Goal: Task Accomplishment & Management: Manage account settings

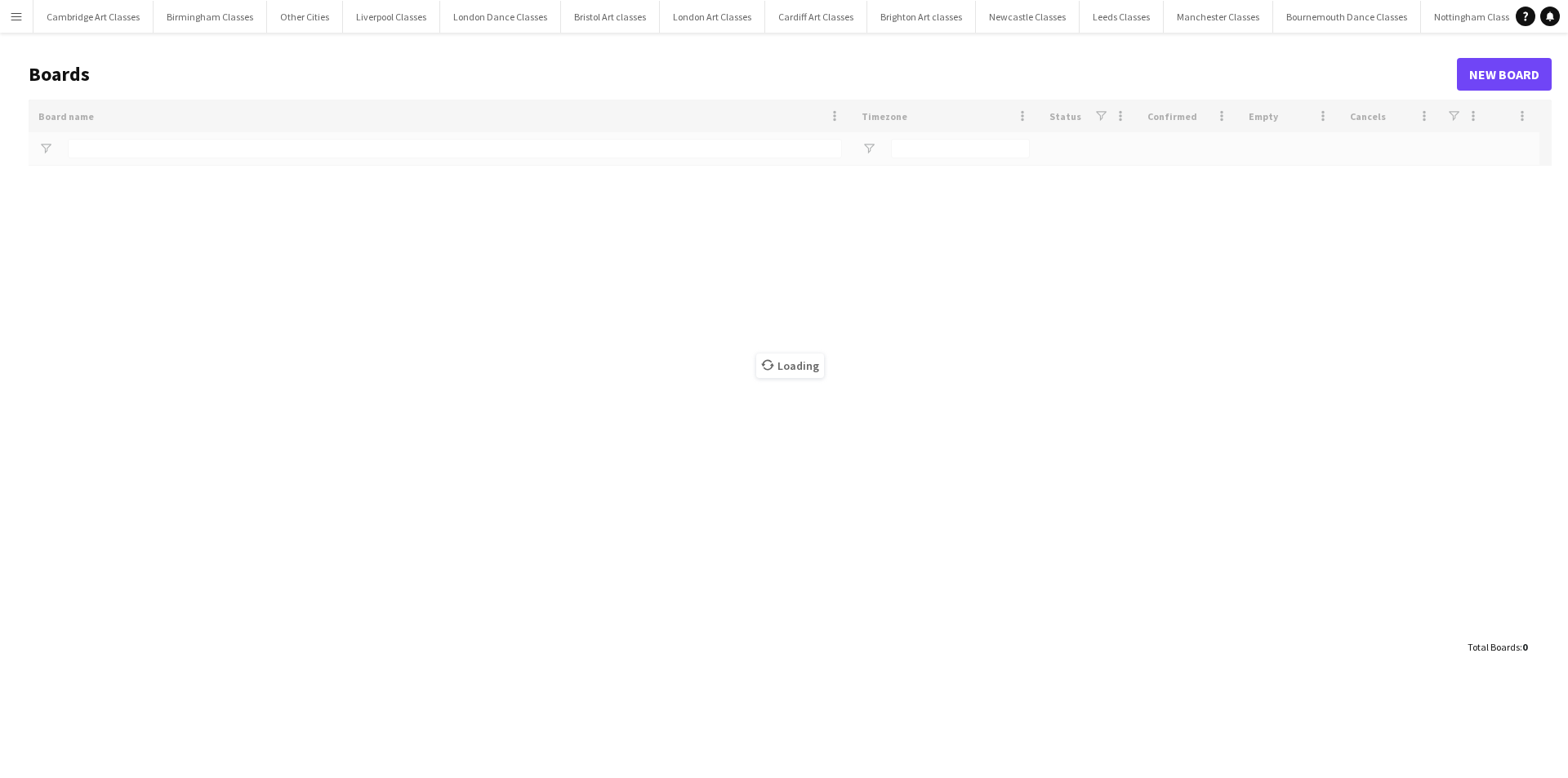
type input "***"
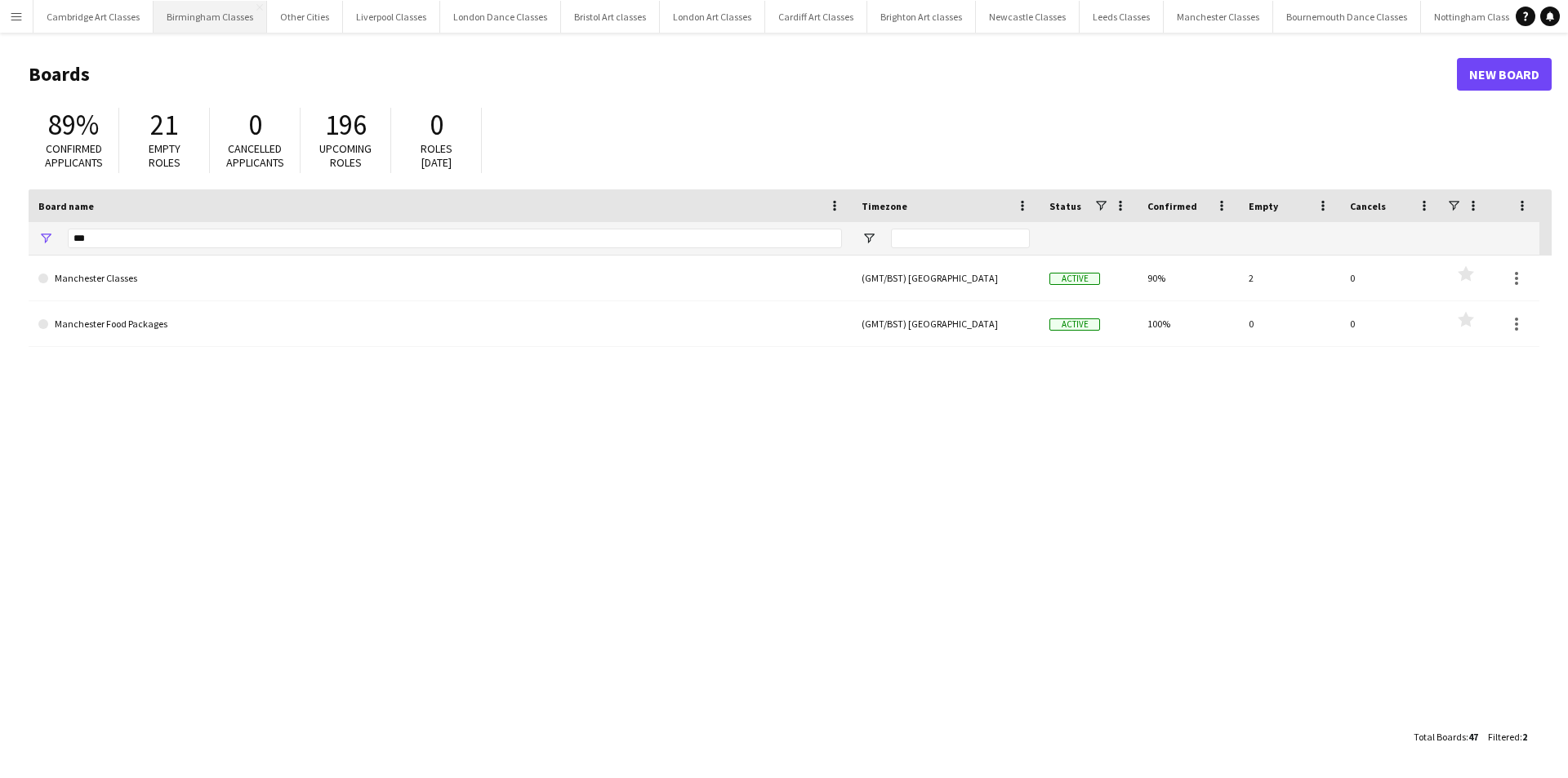
click at [221, 12] on button "Birmingham Classes Close" at bounding box center [210, 16] width 113 height 32
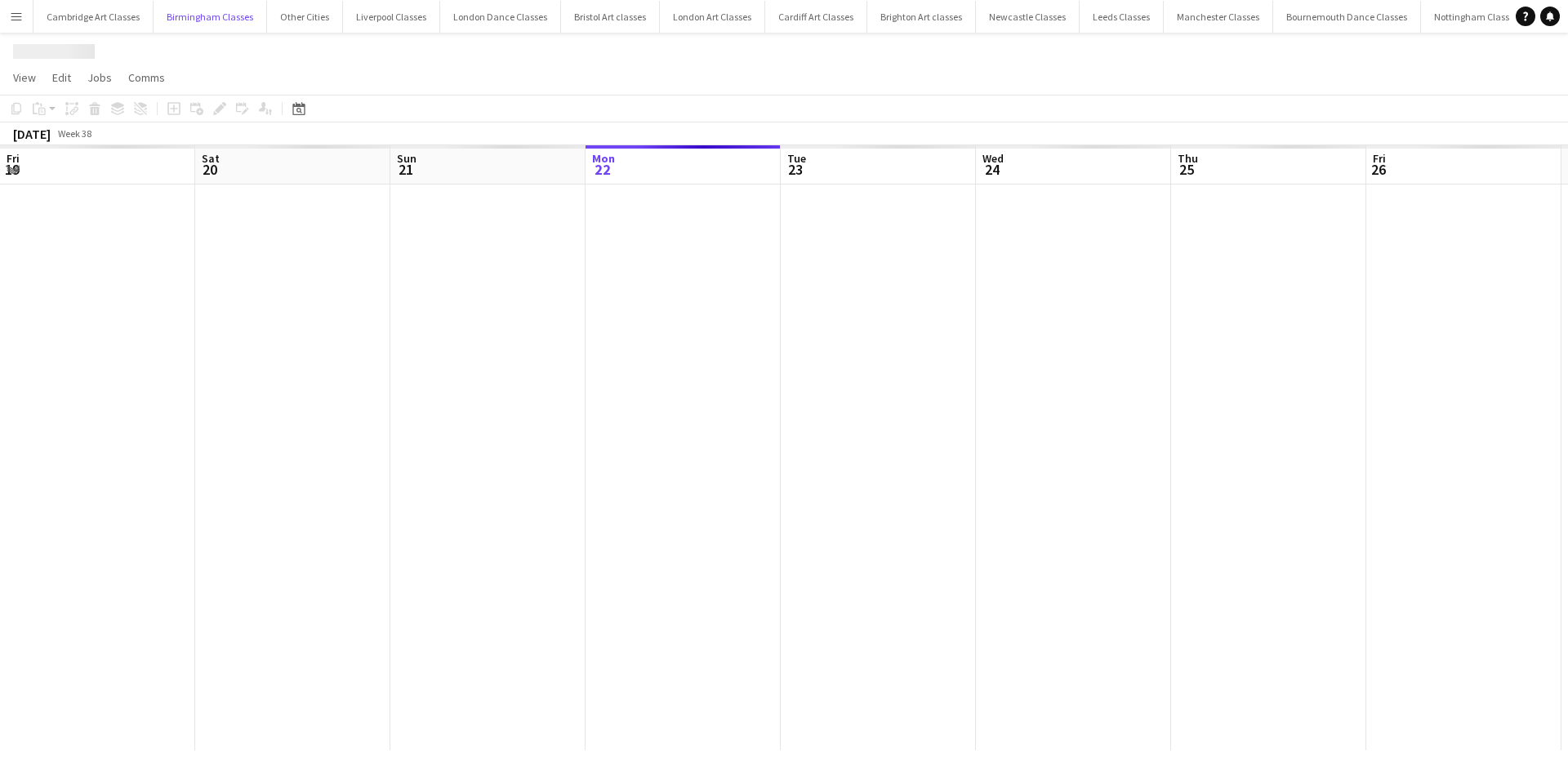
scroll to position [0, 391]
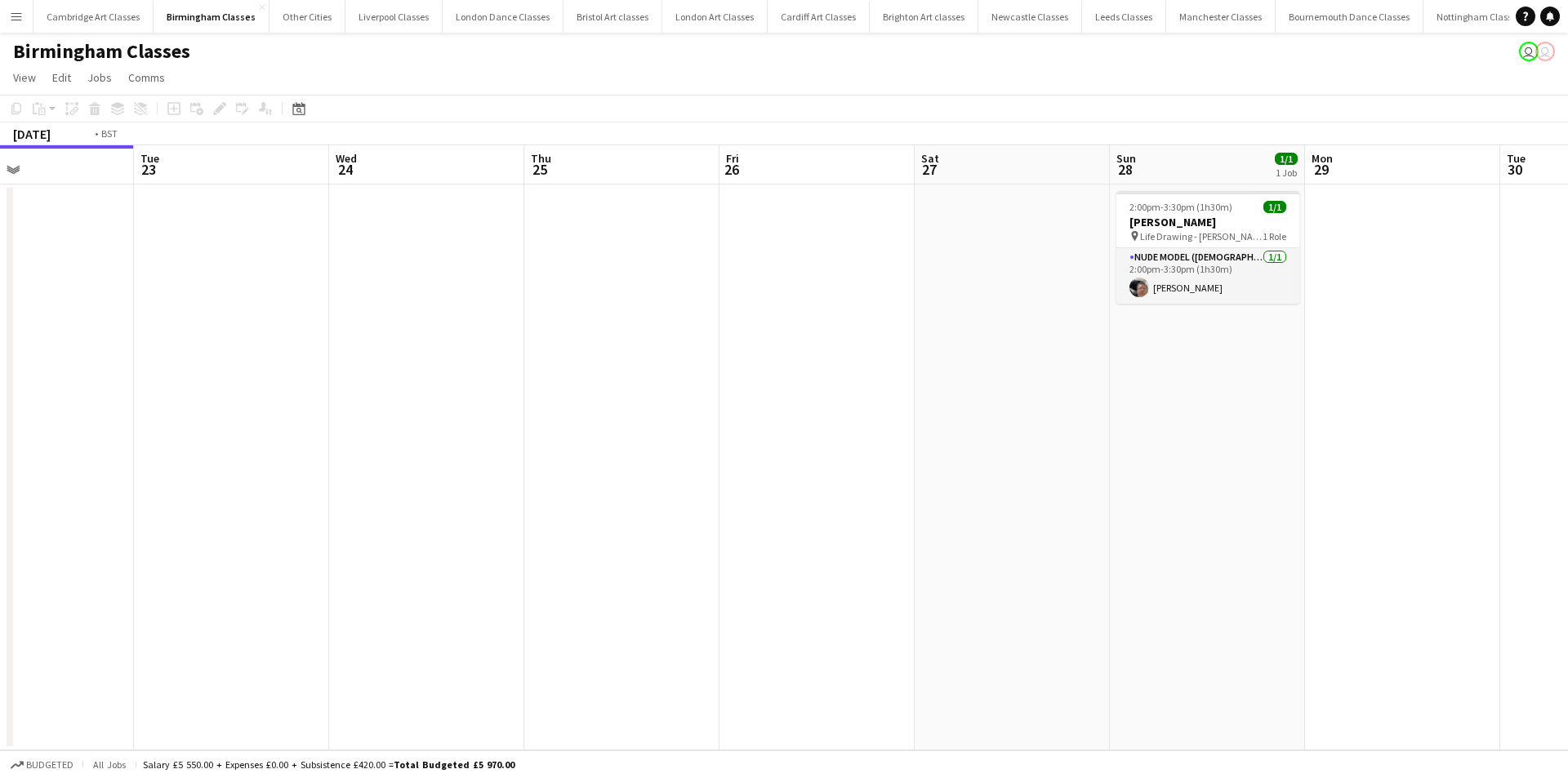
drag, startPoint x: 880, startPoint y: 482, endPoint x: 134, endPoint y: 473, distance: 746.1
click at [107, 473] on app-calendar-viewport "Fri 19 Sat 20 1/1 1 Job Sun 21 Mon 22 Tue 23 Wed 24 Thu 25 Fri 26 Sat 27 Sun 28…" at bounding box center [784, 447] width 1568 height 605
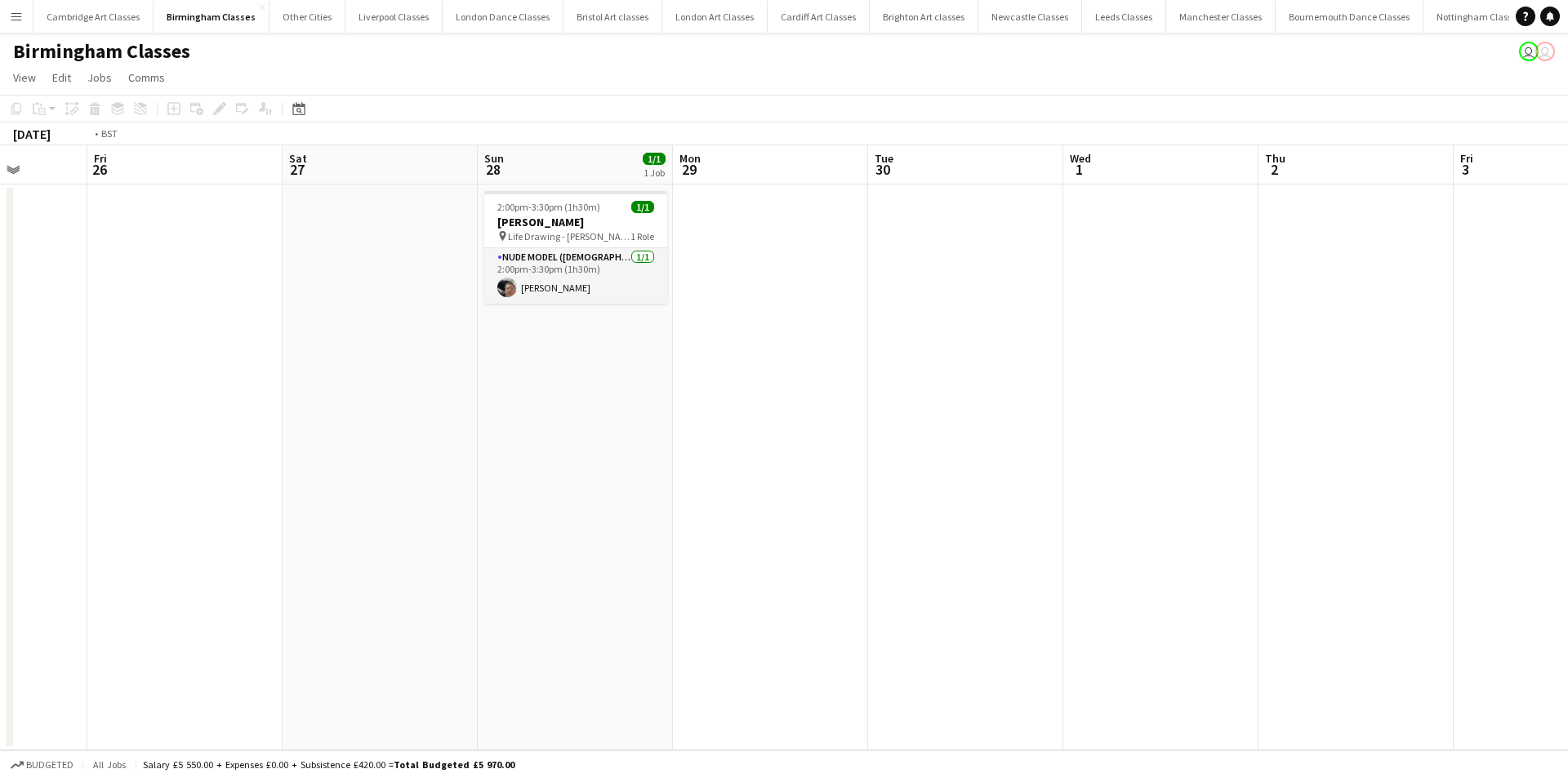
drag, startPoint x: 59, startPoint y: 450, endPoint x: 14, endPoint y: 467, distance: 48.1
click at [0, 464] on html "Menu Boards Boards Boards All jobs Status Workforce Workforce My Workforce Recr…" at bounding box center [784, 389] width 1568 height 778
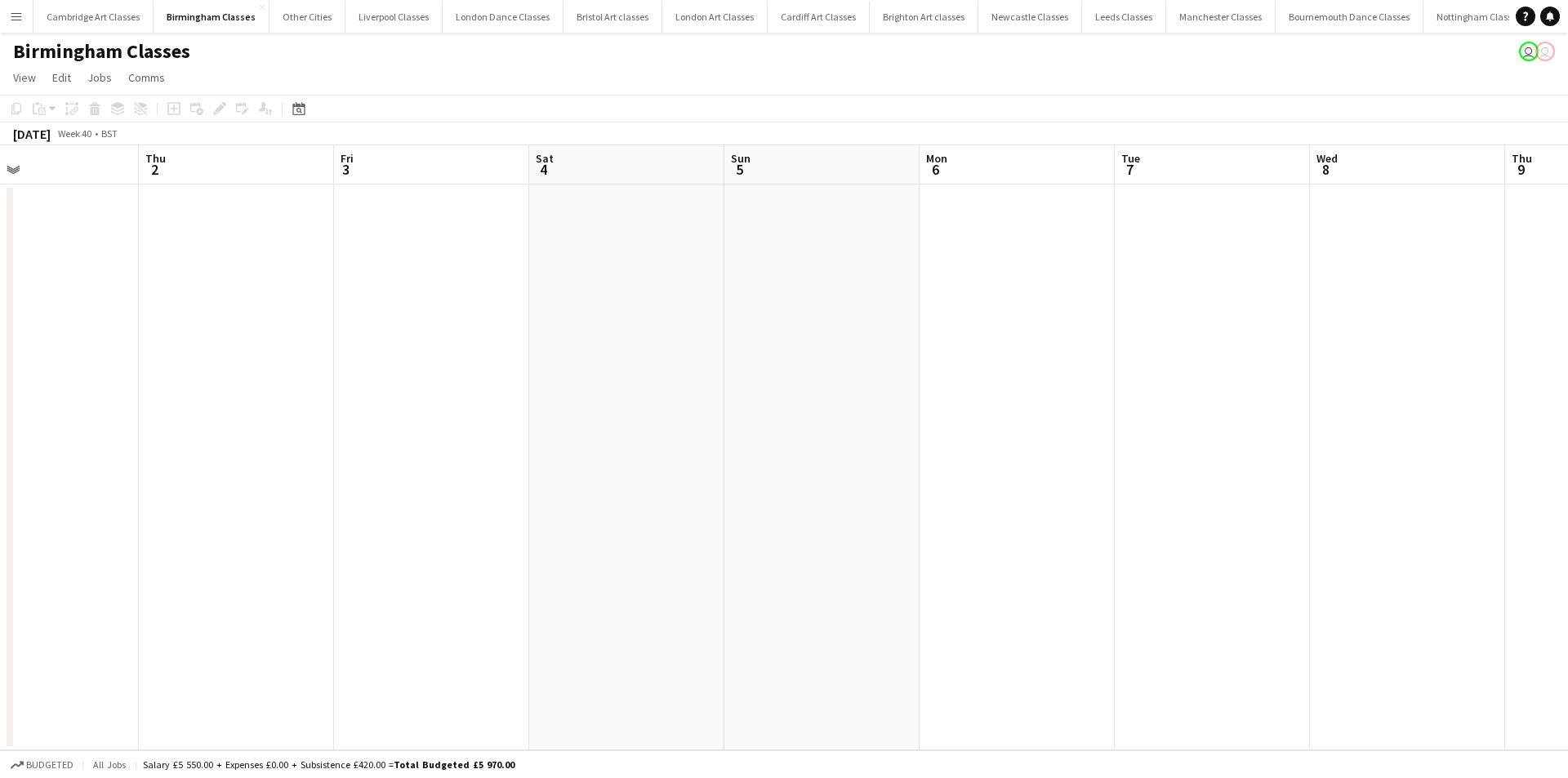
drag, startPoint x: 701, startPoint y: 485, endPoint x: -66, endPoint y: 462, distance: 767.3
click at [0, 462] on html "Menu Boards Boards Boards All jobs Status Workforce Workforce My Workforce Recr…" at bounding box center [784, 389] width 1568 height 778
click at [0, 470] on html "Menu Boards Boards Boards All jobs Status Workforce Workforce My Workforce Recr…" at bounding box center [784, 389] width 1568 height 778
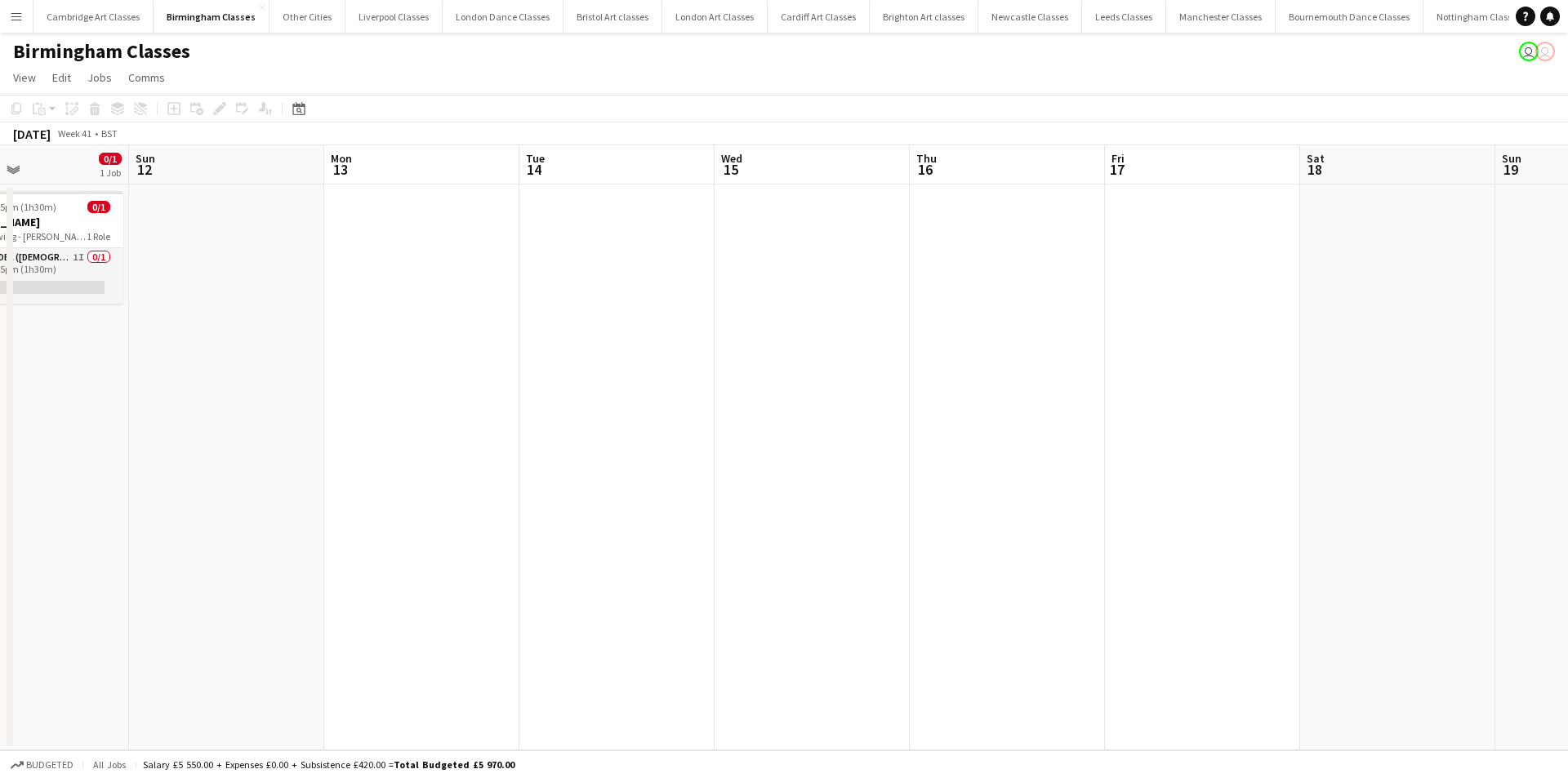
drag, startPoint x: -15, startPoint y: 454, endPoint x: 814, endPoint y: 477, distance: 829.3
click at [0, 454] on html "Menu Boards Boards Boards All jobs Status Workforce Workforce My Workforce Recr…" at bounding box center [784, 389] width 1568 height 778
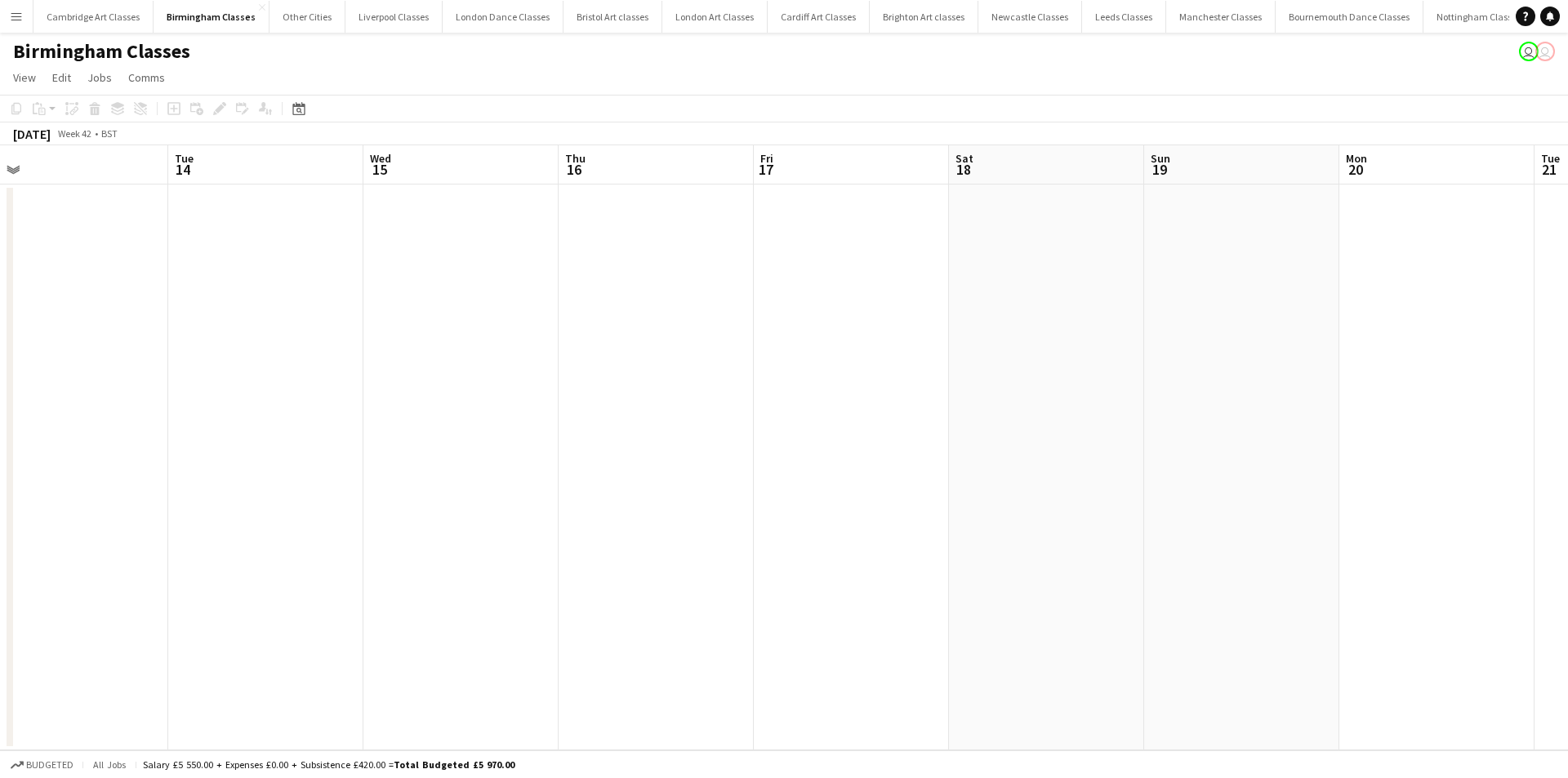
drag, startPoint x: 202, startPoint y: 464, endPoint x: -117, endPoint y: 470, distance: 319.1
click at [0, 470] on html "Menu Boards Boards Boards All jobs Status Workforce Workforce My Workforce Recr…" at bounding box center [784, 389] width 1568 height 778
click at [0, 467] on html "Menu Boards Boards Boards All jobs Status Workforce Workforce My Workforce Recr…" at bounding box center [784, 389] width 1568 height 778
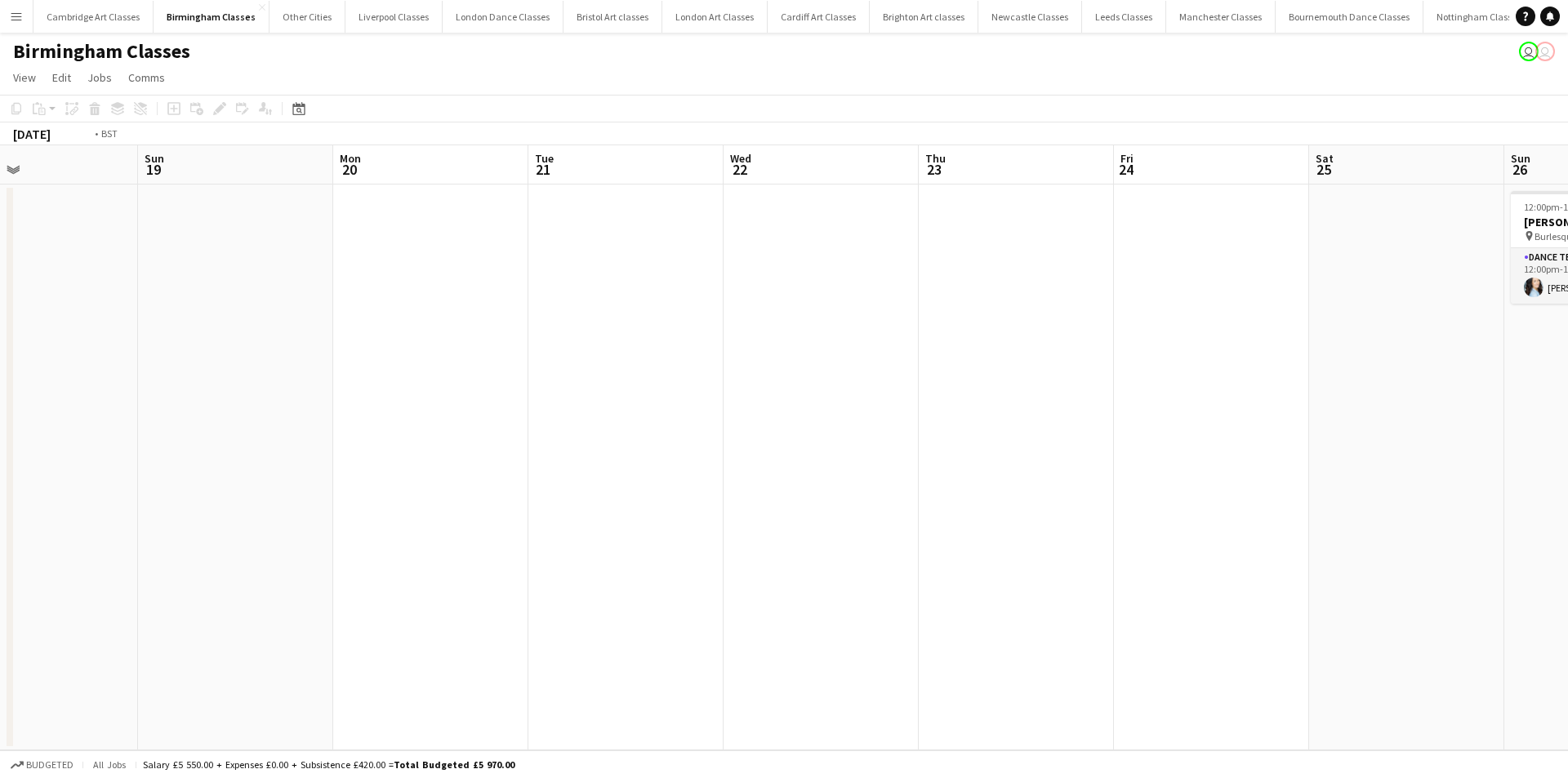
click at [49, 456] on app-calendar-viewport "Wed 15 Thu 16 Fri 17 Sat 18 Sun 19 Mon 20 Tue 21 Wed 22 Thu 23 Fri 24 Sat 25 Su…" at bounding box center [784, 447] width 1568 height 605
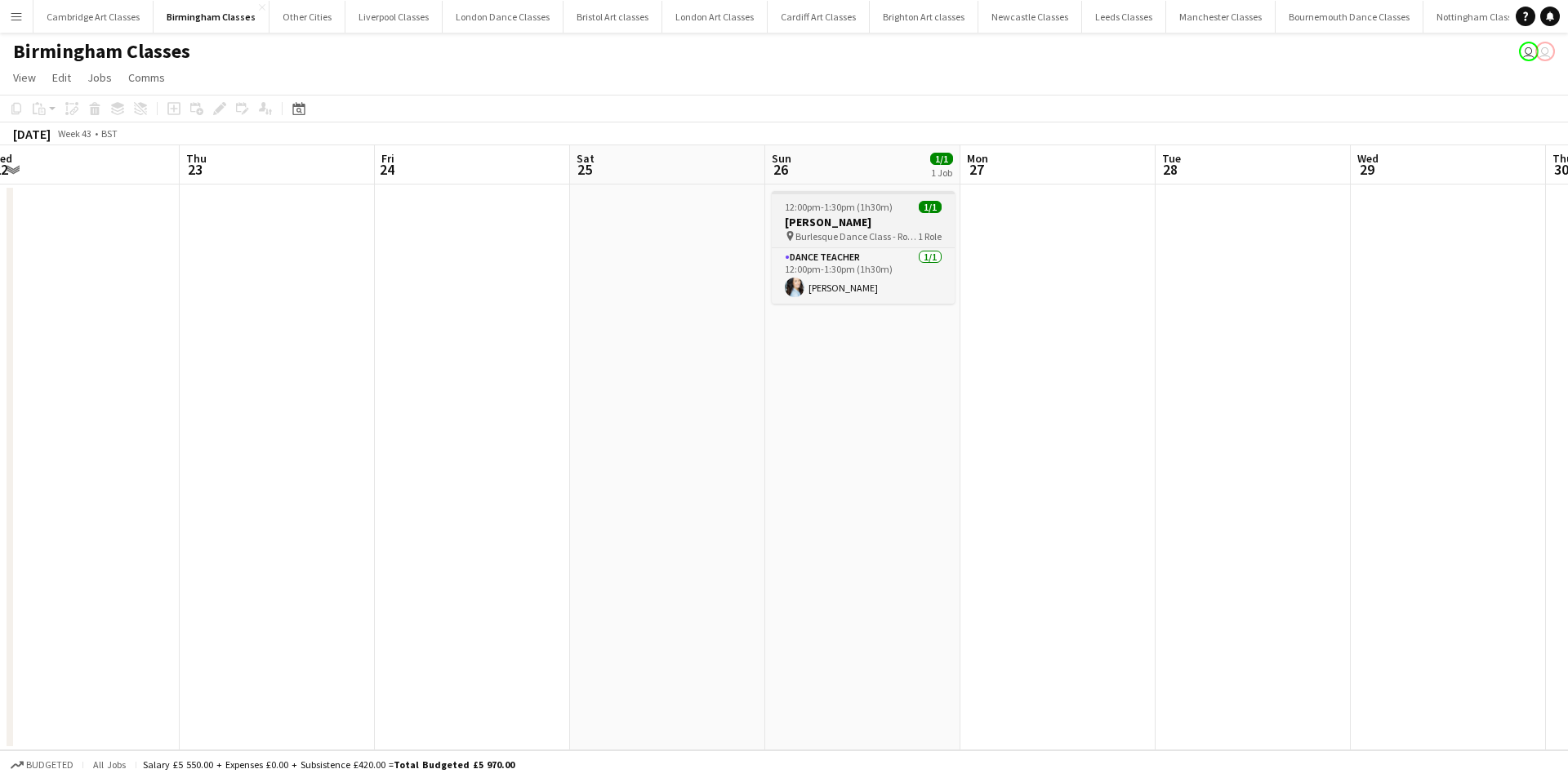
click at [891, 234] on span "Burlesque Dance Class - Robannas" at bounding box center [857, 236] width 123 height 12
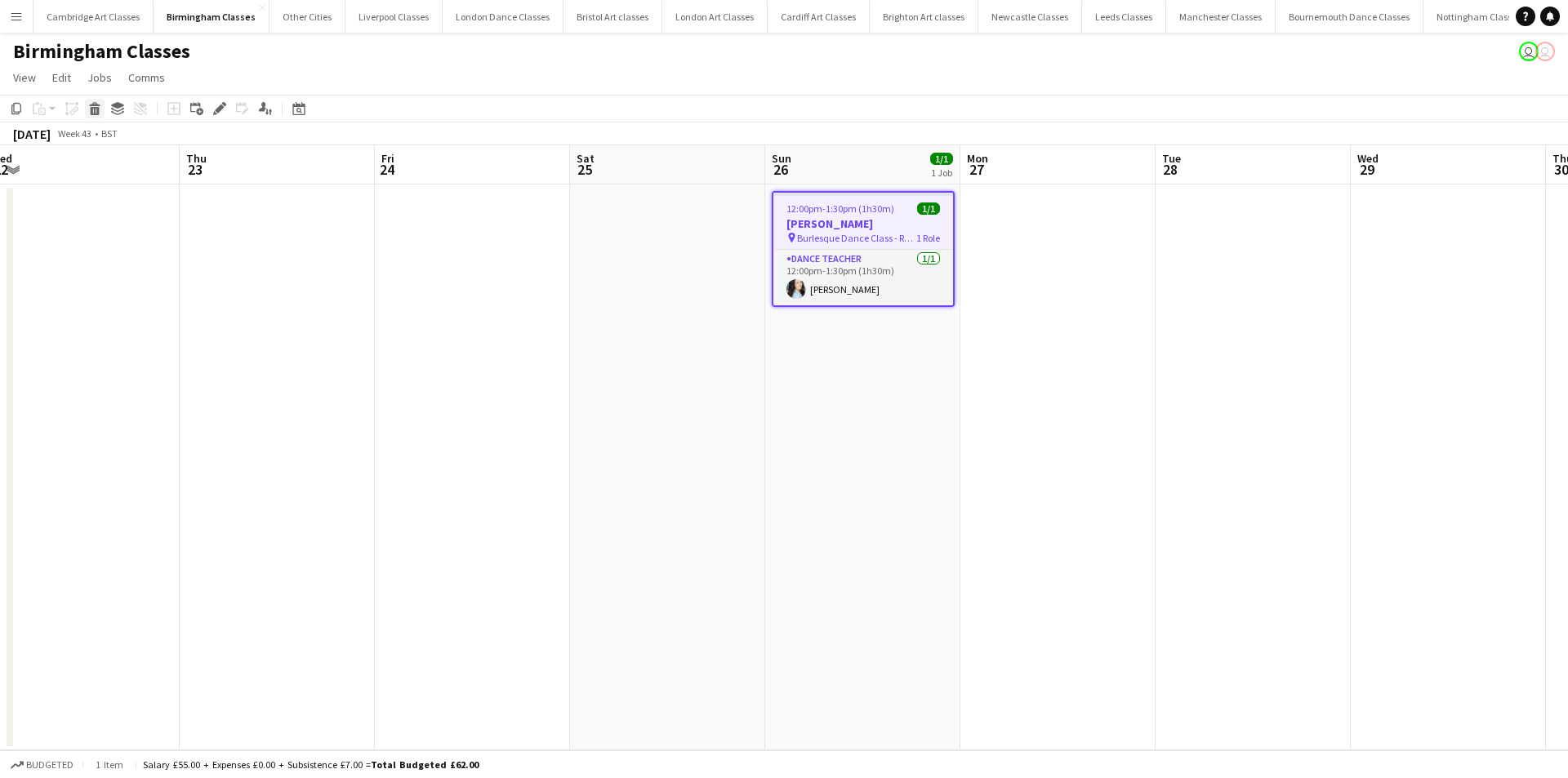
click at [99, 107] on icon at bounding box center [95, 111] width 9 height 9
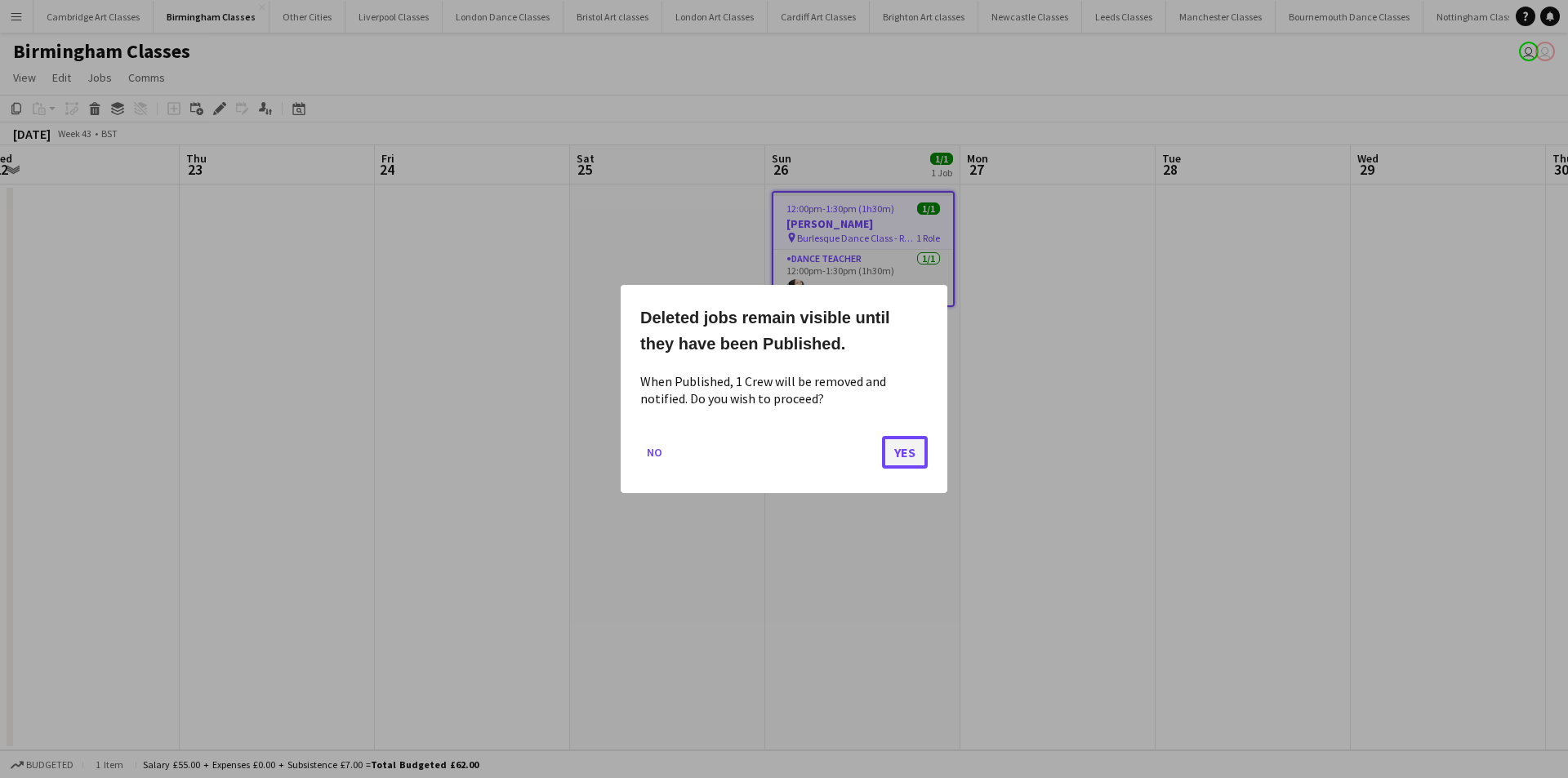
click at [897, 448] on button "Yes" at bounding box center [905, 452] width 46 height 32
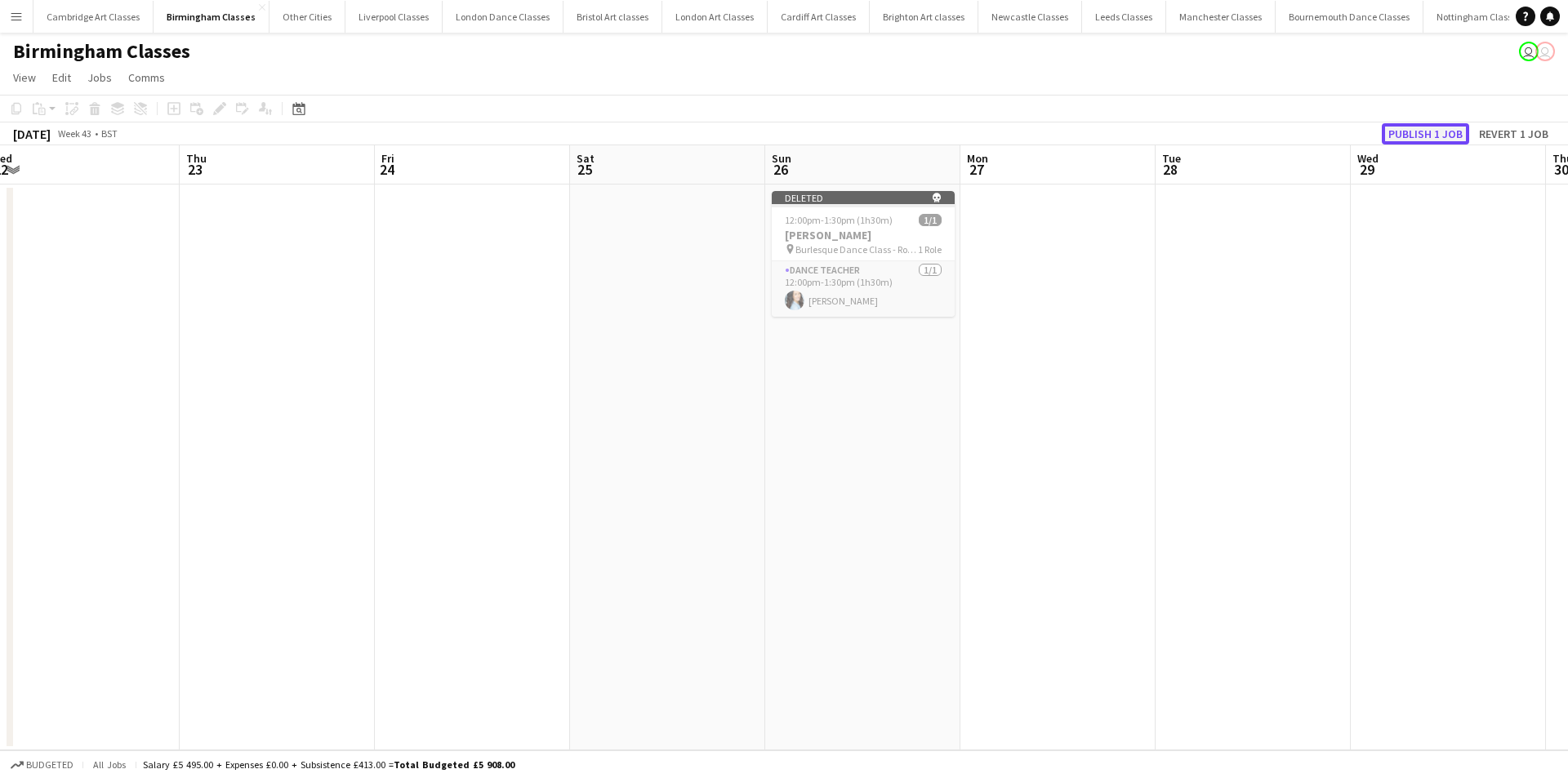
click at [1455, 133] on button "Publish 1 job" at bounding box center [1426, 134] width 87 height 21
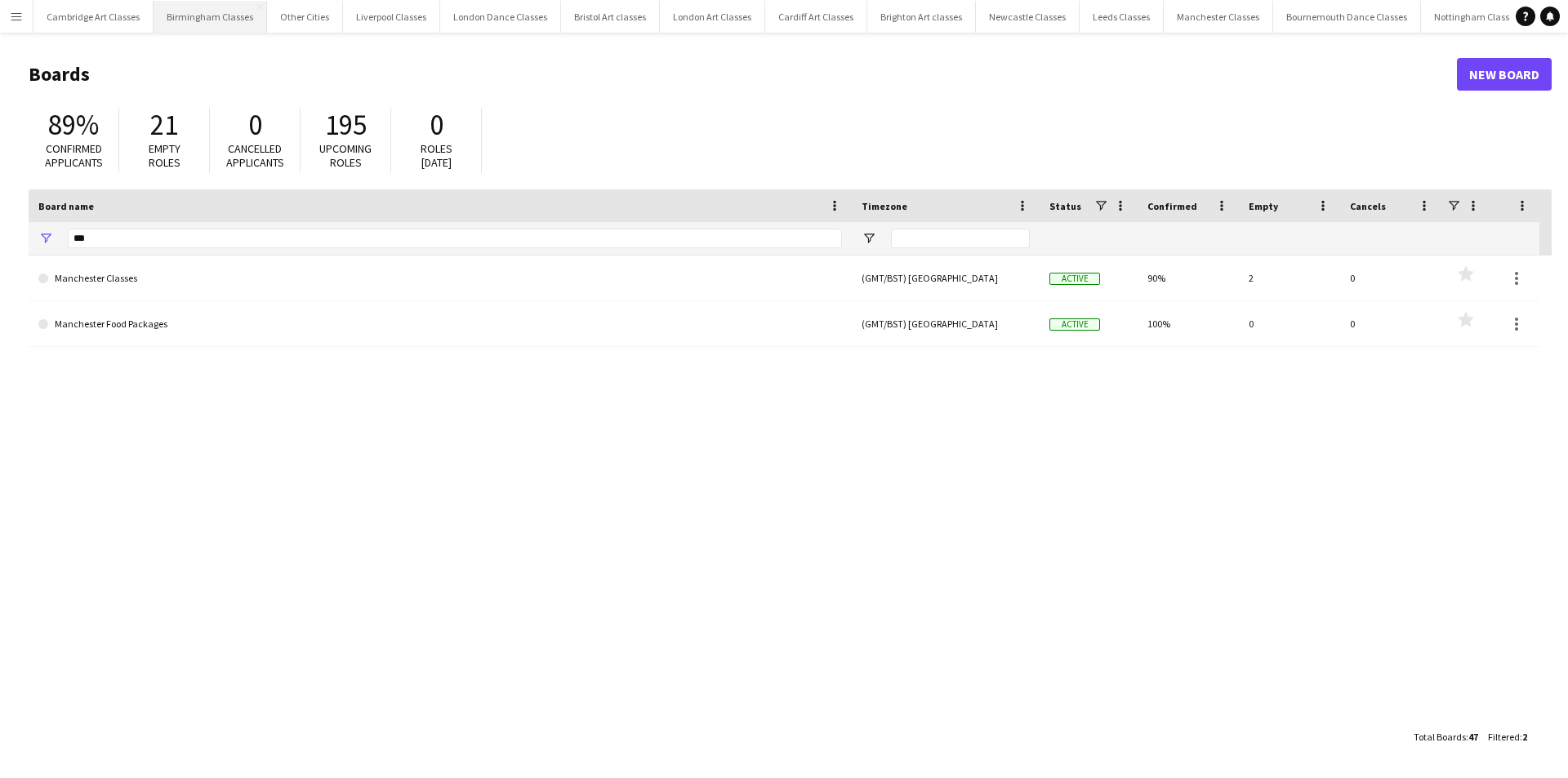
click at [190, 26] on button "Birmingham Classes Close" at bounding box center [210, 16] width 113 height 32
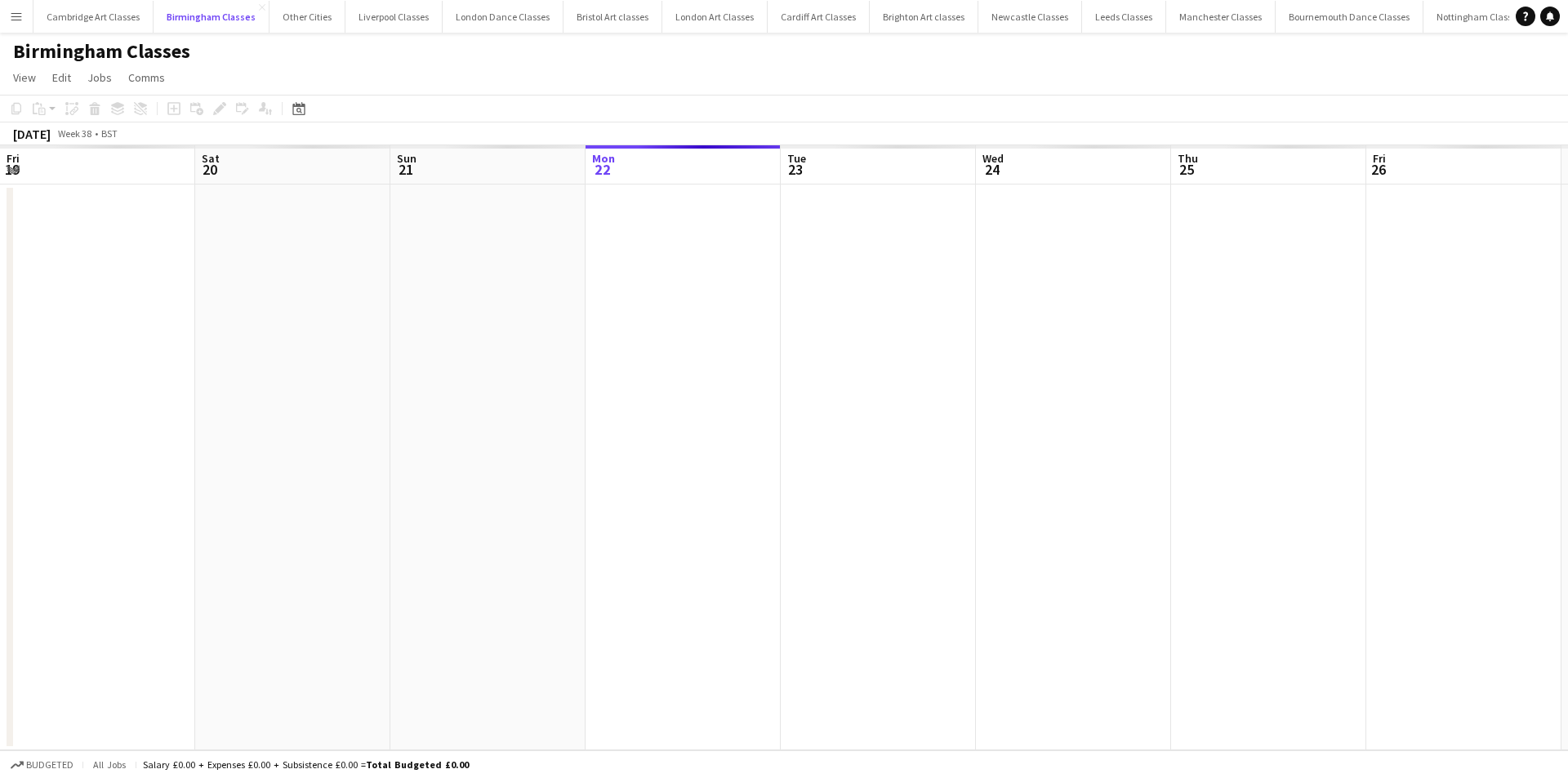
scroll to position [0, 391]
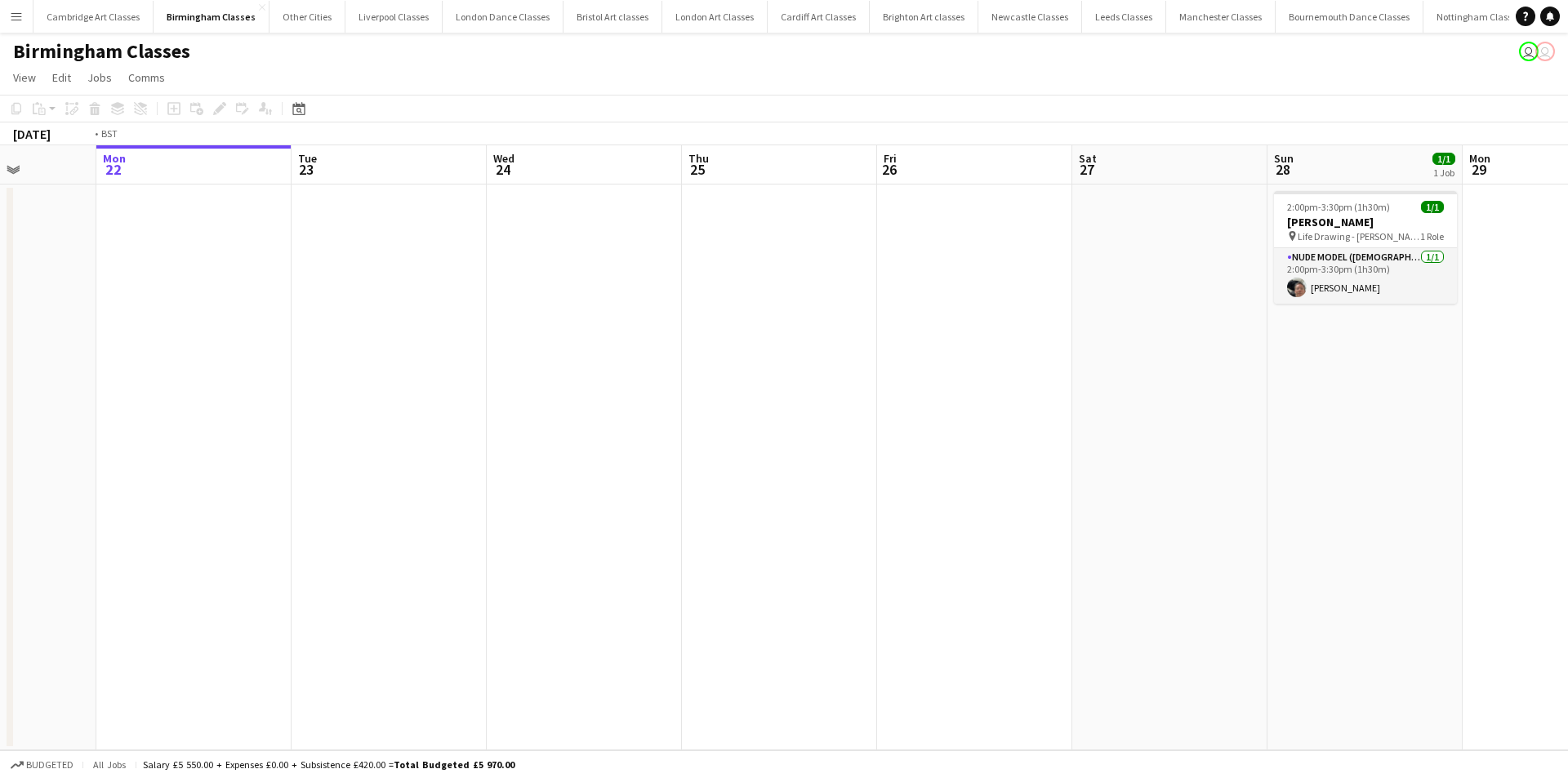
drag, startPoint x: 1030, startPoint y: 404, endPoint x: 186, endPoint y: 380, distance: 844.3
click at [183, 380] on app-calendar-viewport "Fri 19 Sat 20 1/1 1 Job Sun 21 Mon 22 Tue 23 Wed 24 Thu 25 Fri 26 Sat 27 Sun 28…" at bounding box center [784, 447] width 1568 height 605
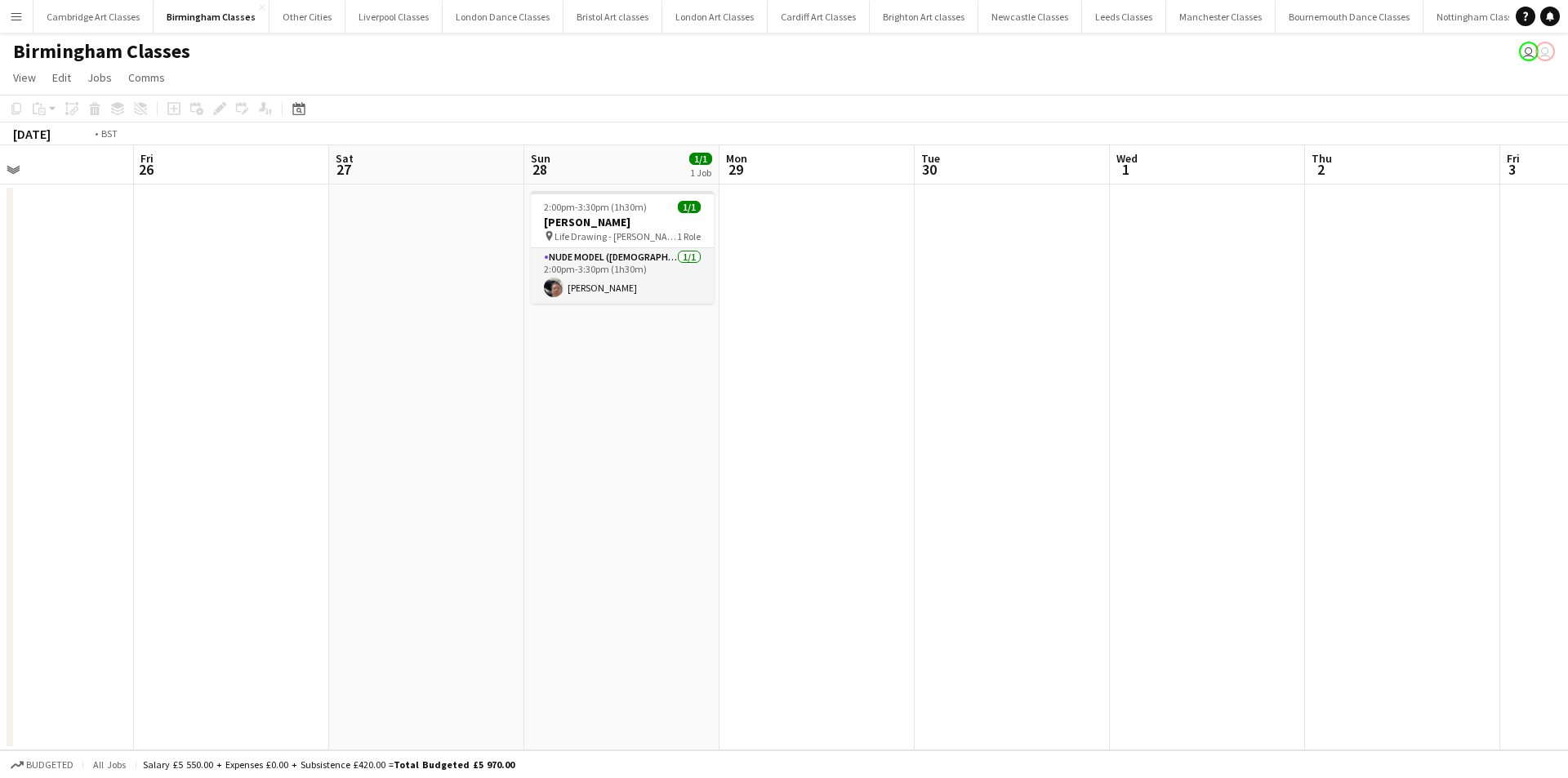
drag, startPoint x: 740, startPoint y: 495, endPoint x: 84, endPoint y: 489, distance: 656.0
click at [44, 489] on app-calendar-viewport "Tue 23 Wed 24 Thu 25 Fri 26 Sat 27 Sun 28 1/1 1 Job Mon 29 Tue 30 Wed 1 Thu 2 F…" at bounding box center [784, 447] width 1568 height 605
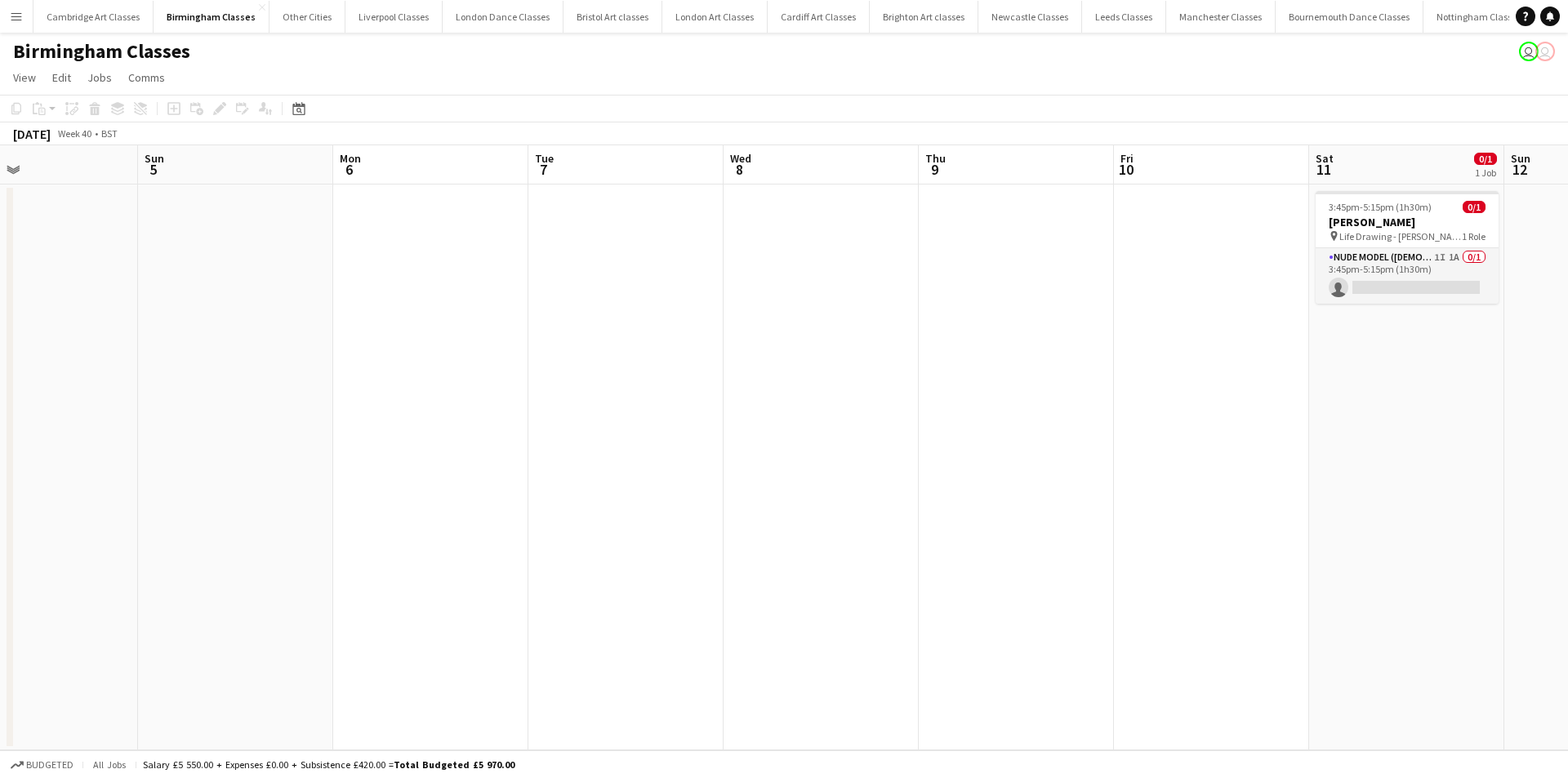
drag, startPoint x: 22, startPoint y: 489, endPoint x: 925, endPoint y: 489, distance: 903.0
click at [25, 489] on app-calendar-viewport "Thu 2 Fri 3 Sat 4 Sun 5 Mon 6 Tue 7 Wed 8 Thu 9 Fri 10 Sat 11 0/1 1 Job Sun 12 …" at bounding box center [784, 447] width 1568 height 605
drag, startPoint x: 891, startPoint y: 489, endPoint x: 792, endPoint y: 485, distance: 99.1
click at [49, 485] on app-calendar-viewport "Thu 2 Fri 3 Sat 4 Sun 5 Mon 6 Tue 7 Wed 8 Thu 9 Fri 10 Sat 11 0/1 1 Job Sun 12 …" at bounding box center [784, 447] width 1568 height 605
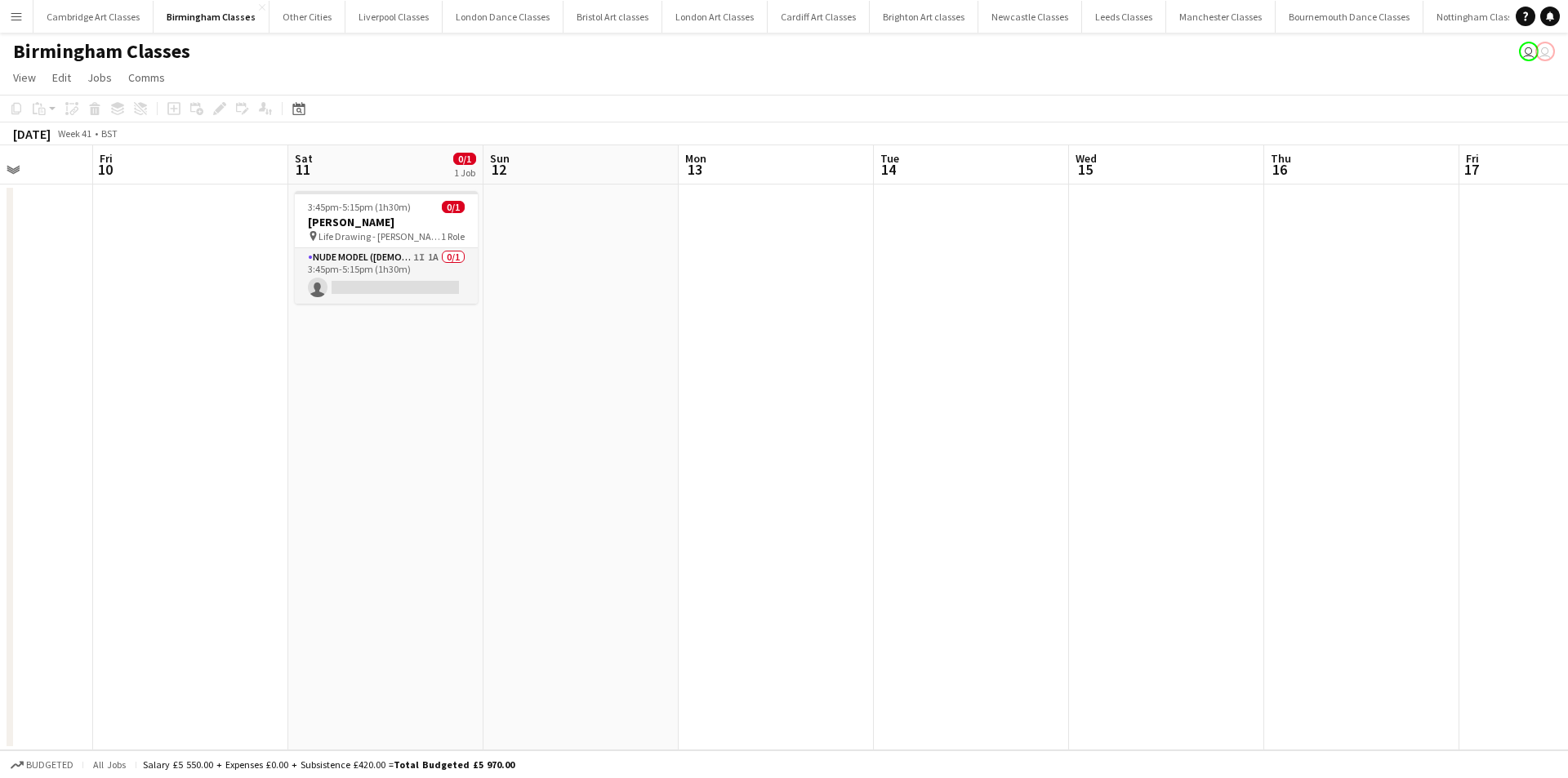
drag, startPoint x: 251, startPoint y: 491, endPoint x: 11, endPoint y: 493, distance: 240.0
click at [11, 493] on div "Tue 7 Wed 8 Thu 9 Fri 10 Sat 11 0/1 1 Job Sun 12 Mon 13 Tue 14 Wed 15 Thu 16 Fr…" at bounding box center [784, 447] width 1568 height 605
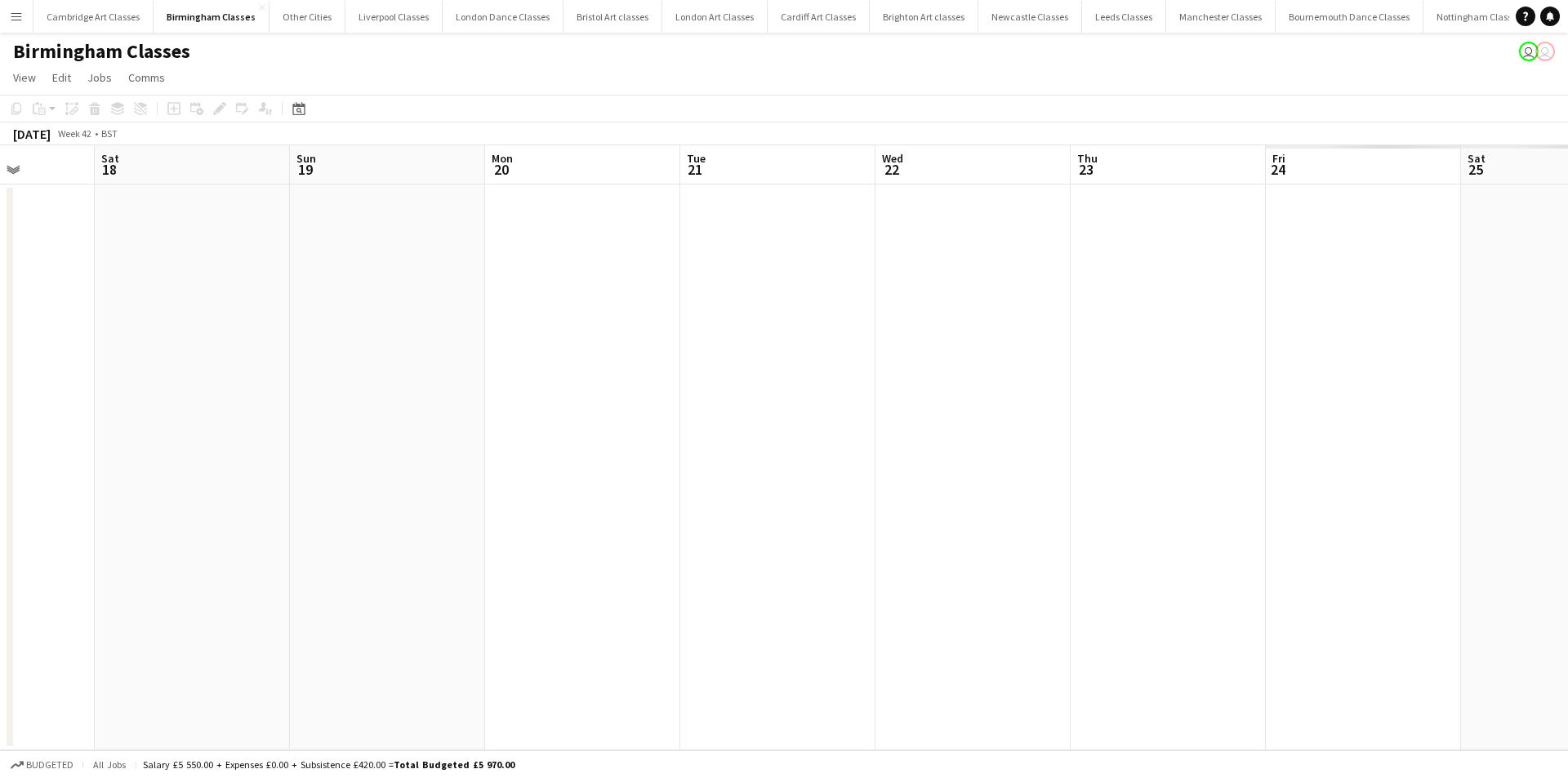
drag, startPoint x: 808, startPoint y: 494, endPoint x: 29, endPoint y: 509, distance: 779.1
click at [0, 508] on html "Menu Boards Boards Boards All jobs Status Workforce Workforce My Workforce Recr…" at bounding box center [784, 389] width 1568 height 778
drag, startPoint x: 125, startPoint y: 525, endPoint x: 317, endPoint y: 525, distance: 192.0
click at [135, 525] on app-calendar-viewport "Thu 16 Fri 17 Sat 18 Sun 19 Mon 20 Tue 21 Wed 22 Thu 23 Fri 24 Sat 25 Sun 26 Mo…" at bounding box center [784, 447] width 1568 height 605
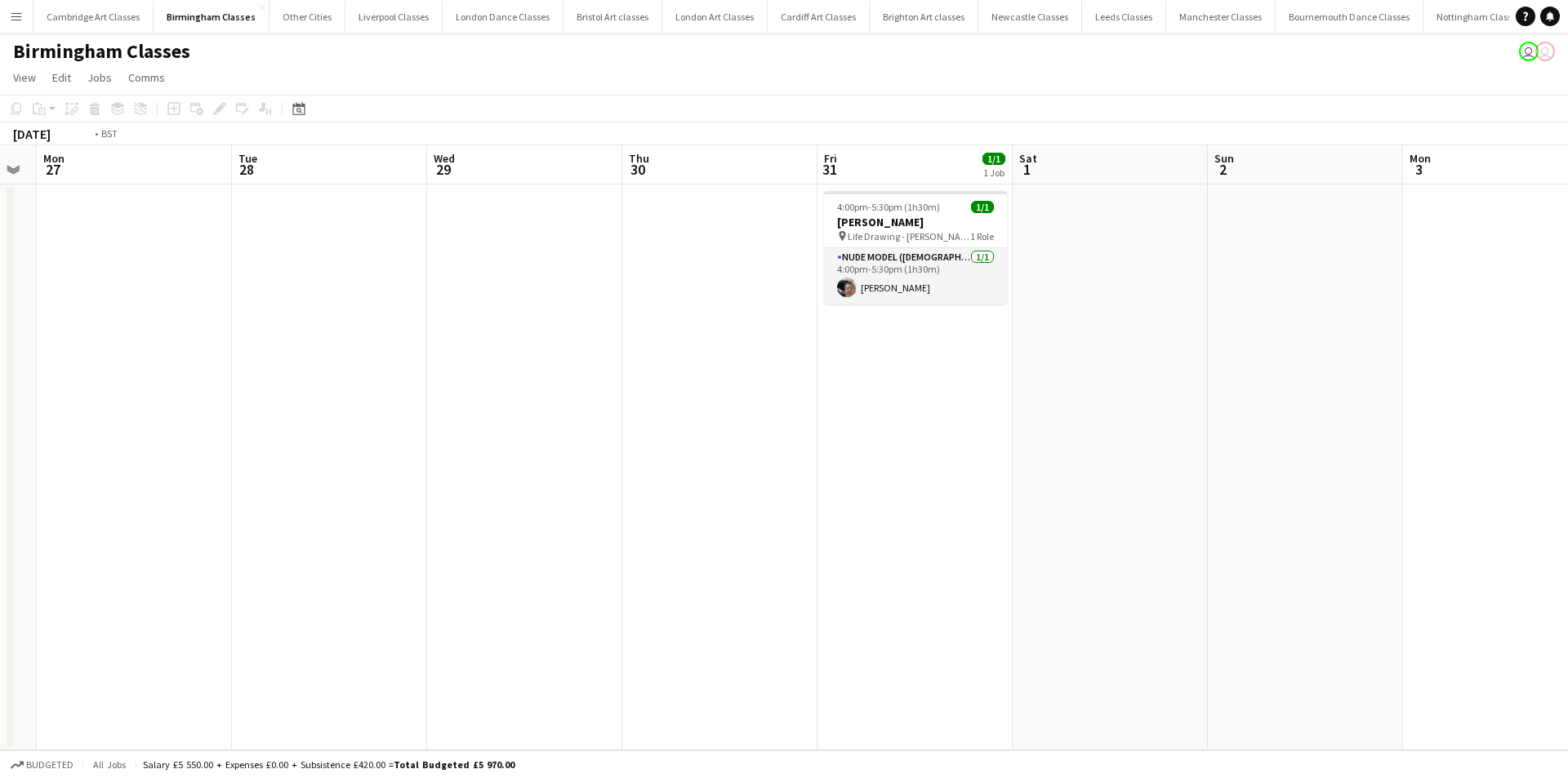
drag, startPoint x: 369, startPoint y: 525, endPoint x: 639, endPoint y: 518, distance: 270.1
click at [92, 525] on app-calendar-viewport "Fri 24 Sat 25 Sun 26 Mon 27 Tue 28 Wed 29 Thu 30 Fri 31 1/1 1 Job Sat 1 Sun 2 M…" at bounding box center [784, 447] width 1568 height 605
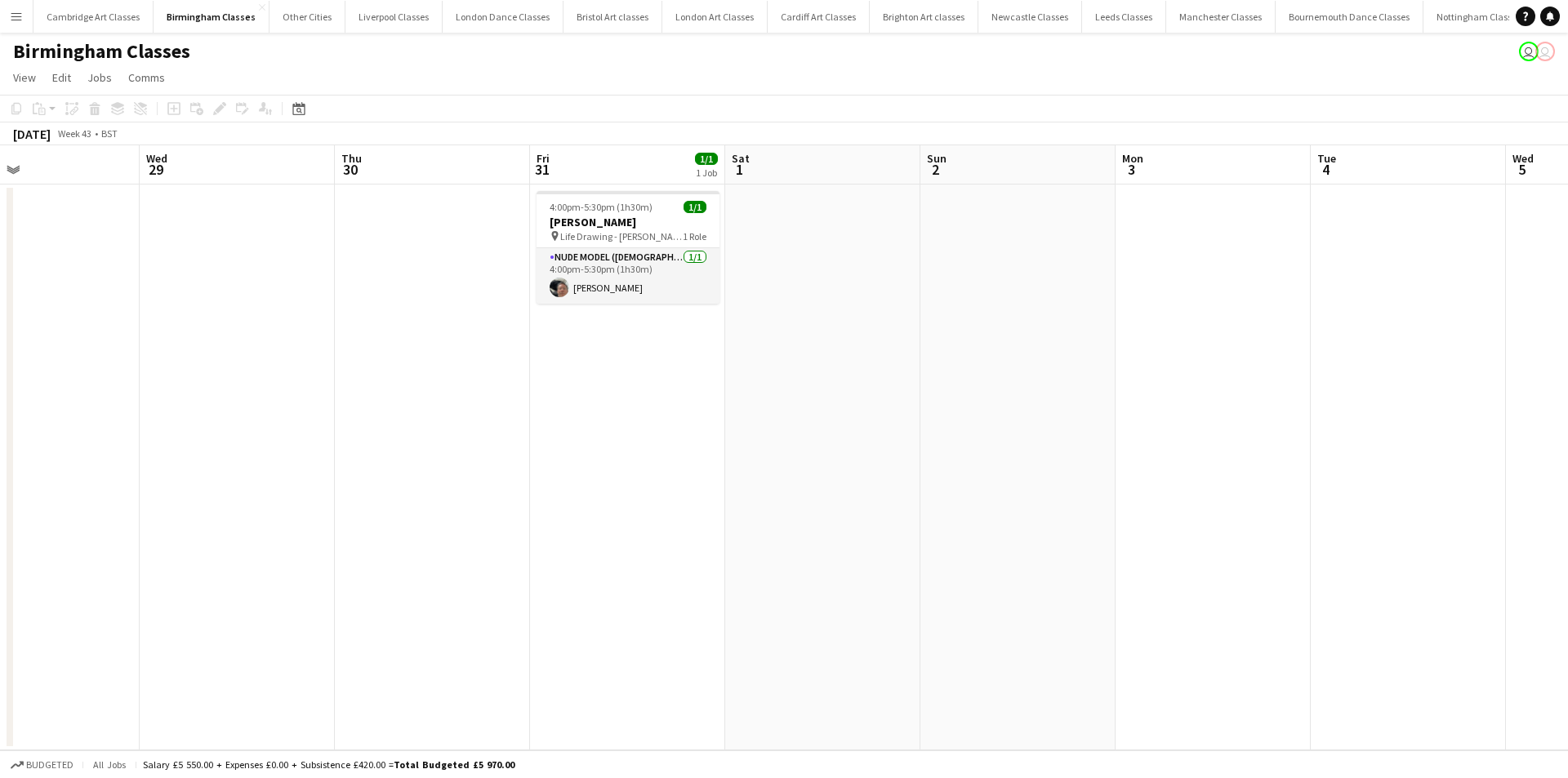
drag, startPoint x: 624, startPoint y: 518, endPoint x: 214, endPoint y: 516, distance: 410.0
click at [84, 525] on app-calendar-viewport "Sat 25 Sun 26 Mon 27 Tue 28 Wed 29 Thu 30 Fri 31 1/1 1 Job Sat 1 Sun 2 Mon 3 Tu…" at bounding box center [784, 447] width 1568 height 605
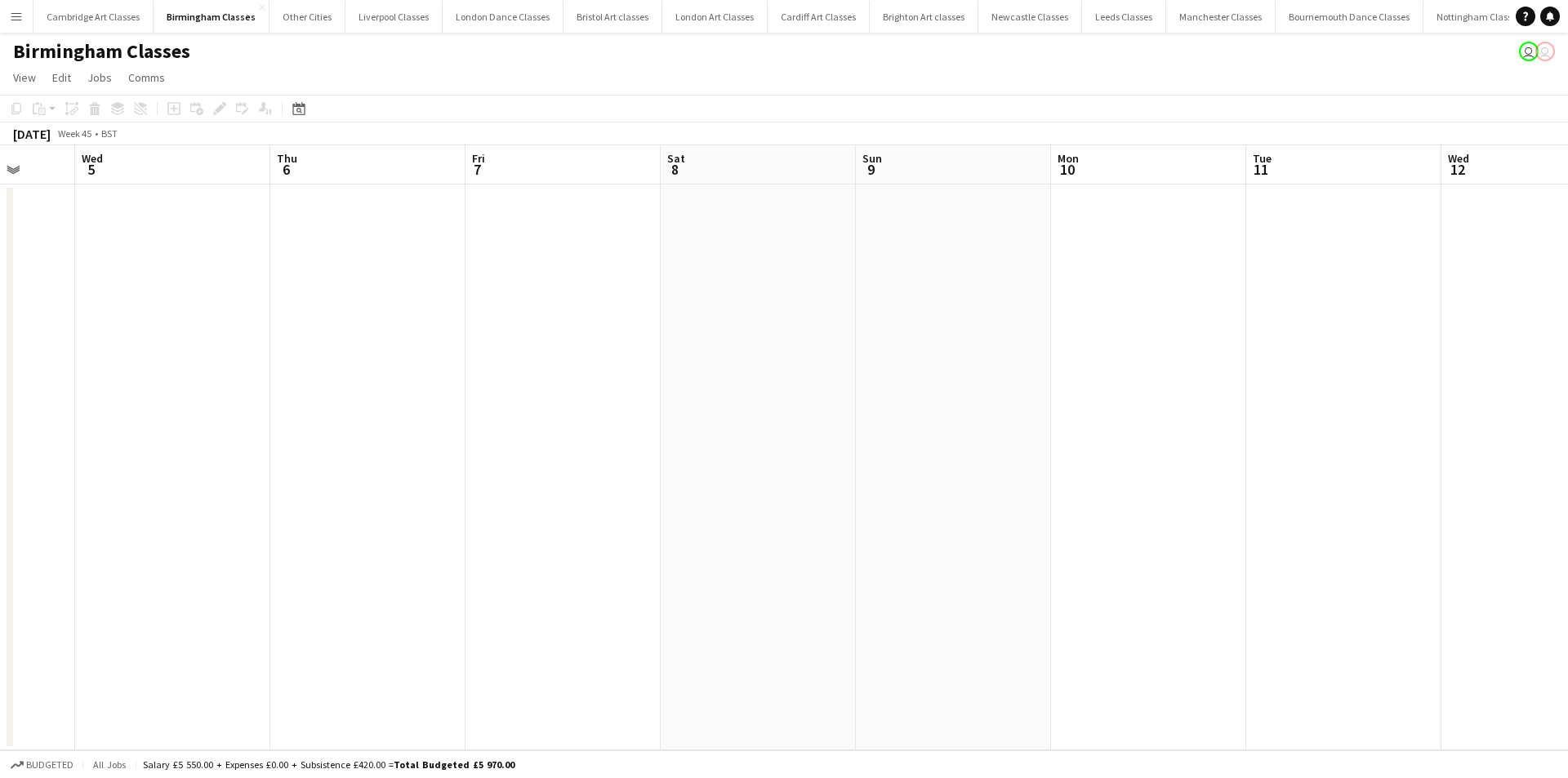
drag, startPoint x: 105, startPoint y: 517, endPoint x: 1118, endPoint y: 509, distance: 1013.0
click at [115, 517] on app-calendar-viewport "Sun 2 Mon 3 Tue 4 Wed 5 Thu 6 Fri 7 Sat 8 Sun 9 Mon 10 Tue 11 Wed 12 Thu 13 Fri…" at bounding box center [784, 447] width 1568 height 605
drag, startPoint x: 1069, startPoint y: 511, endPoint x: 268, endPoint y: 515, distance: 801.0
click at [128, 519] on app-calendar-viewport "Sun 2 Mon 3 Tue 4 Wed 5 Thu 6 Fri 7 Sat 8 Sun 9 Mon 10 Tue 11 Wed 12 Thu 13 Fri…" at bounding box center [784, 447] width 1568 height 605
drag, startPoint x: 255, startPoint y: 515, endPoint x: 217, endPoint y: 515, distance: 38.0
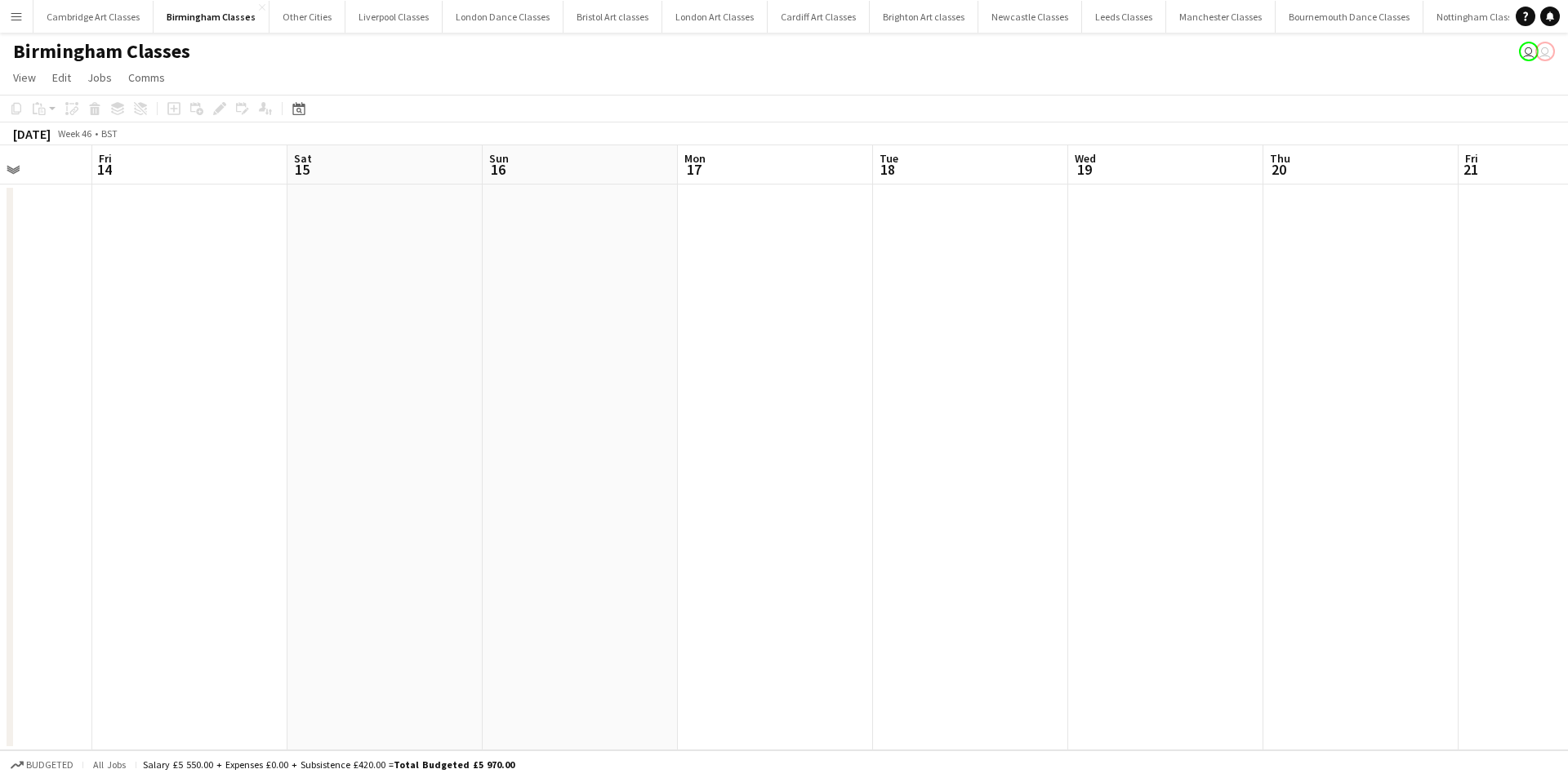
click at [217, 515] on app-calendar-viewport "Tue 11 Wed 12 Thu 13 Fri 14 Sat 15 Sun 16 Mon 17 Tue 18 Wed 19 Thu 20 Fri 21 Sa…" at bounding box center [784, 447] width 1568 height 605
drag, startPoint x: 270, startPoint y: 514, endPoint x: 192, endPoint y: 514, distance: 78.0
click at [192, 514] on app-calendar-viewport "Sat 15 Sun 16 Mon 17 Tue 18 Wed 19 Thu 20 Fri 21 Sat 22 Sun 23 Mon 24 Tue 25 We…" at bounding box center [784, 447] width 1568 height 605
